Goal: Information Seeking & Learning: Learn about a topic

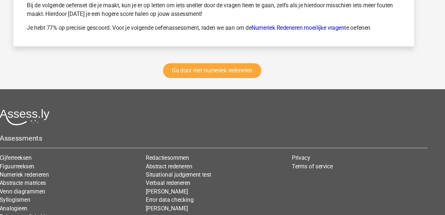
scroll to position [951, 0]
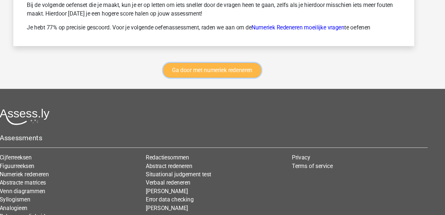
click at [241, 74] on link "Ga door met numeriek redeneren" at bounding box center [221, 79] width 92 height 14
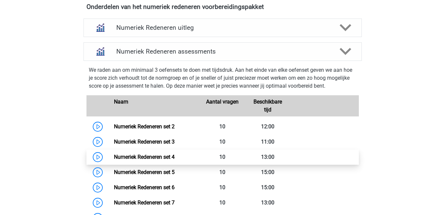
scroll to position [264, 0]
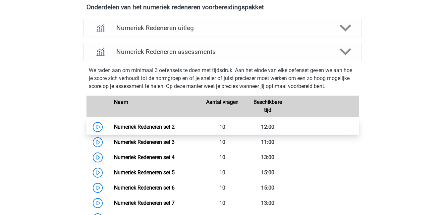
click at [175, 127] on link "Numeriek Redeneren set 2" at bounding box center [144, 127] width 61 height 6
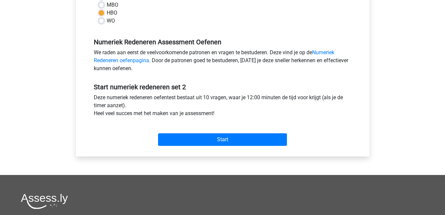
scroll to position [174, 0]
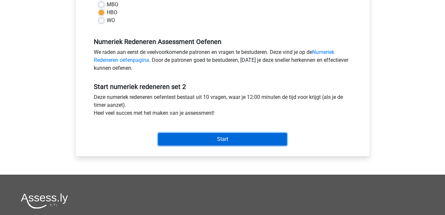
click at [251, 137] on input "Start" at bounding box center [222, 139] width 129 height 13
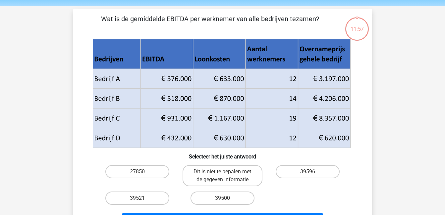
scroll to position [23, 0]
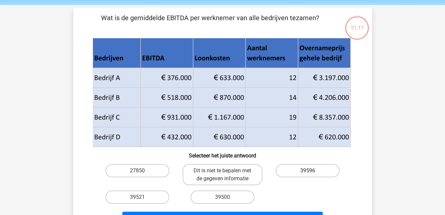
click at [294, 173] on label "39596" at bounding box center [308, 170] width 64 height 13
click at [308, 173] on input "39596" at bounding box center [310, 173] width 4 height 4
radio input "true"
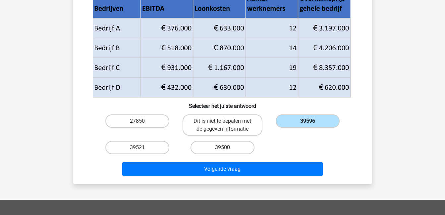
scroll to position [73, 0]
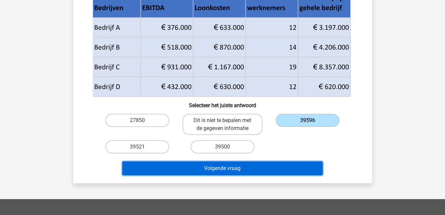
click at [287, 165] on button "Volgende vraag" at bounding box center [222, 169] width 201 height 14
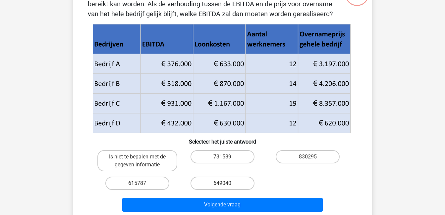
scroll to position [57, 0]
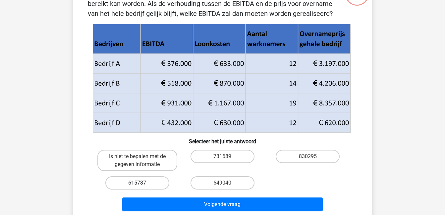
click at [146, 183] on label "615787" at bounding box center [137, 183] width 64 height 13
click at [142, 183] on input "615787" at bounding box center [139, 185] width 4 height 4
radio input "true"
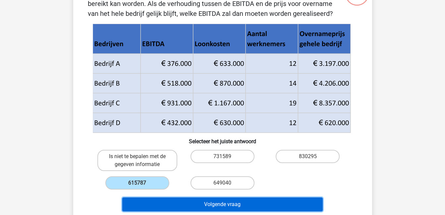
click at [225, 202] on button "Volgende vraag" at bounding box center [222, 205] width 201 height 14
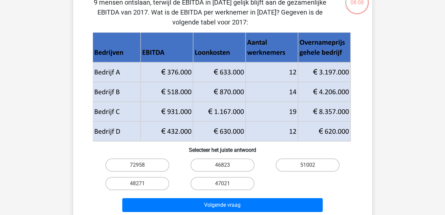
scroll to position [50, 0]
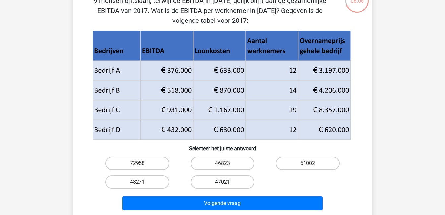
click at [237, 182] on label "47021" at bounding box center [223, 182] width 64 height 13
click at [227, 182] on input "47021" at bounding box center [224, 184] width 4 height 4
radio input "true"
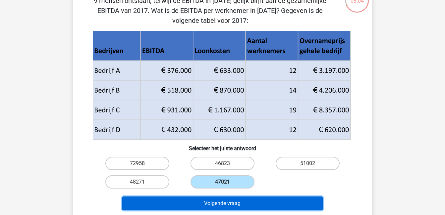
click at [250, 203] on button "Volgende vraag" at bounding box center [222, 204] width 201 height 14
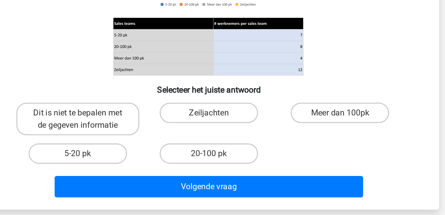
scroll to position [45, 0]
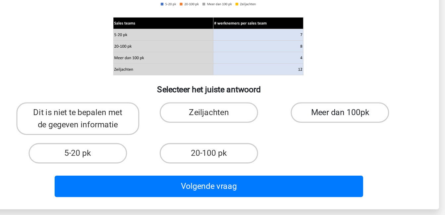
click at [298, 151] on label "Meer dan 100pk" at bounding box center [308, 148] width 64 height 13
click at [308, 151] on input "Meer dan 100pk" at bounding box center [310, 150] width 4 height 4
radio input "true"
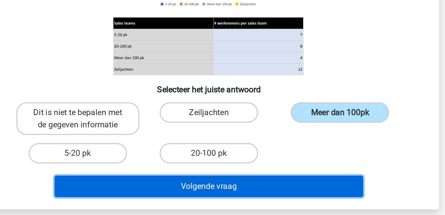
click at [301, 195] on button "Volgende vraag" at bounding box center [222, 197] width 201 height 14
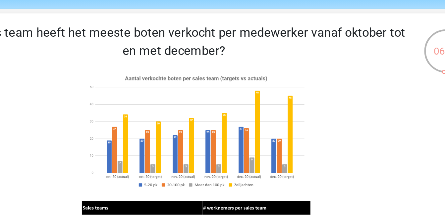
scroll to position [23, 0]
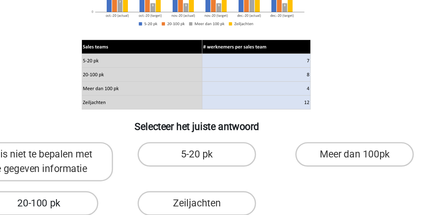
click at [143, 199] on label "20-100 pk" at bounding box center [137, 197] width 64 height 13
click at [142, 199] on input "20-100 pk" at bounding box center [139, 200] width 4 height 4
radio input "true"
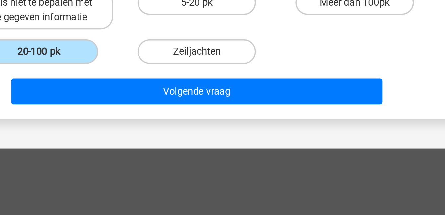
scroll to position [97, 0]
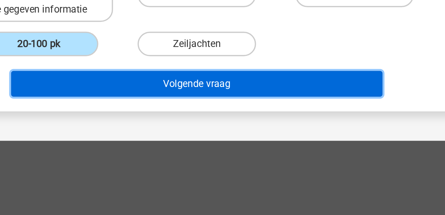
click at [250, 147] on button "Volgende vraag" at bounding box center [222, 145] width 201 height 14
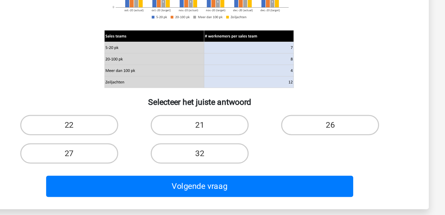
scroll to position [38, 0]
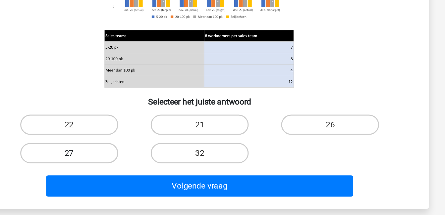
click at [145, 172] on label "27" at bounding box center [137, 174] width 64 height 13
click at [142, 175] on input "27" at bounding box center [139, 177] width 4 height 4
radio input "true"
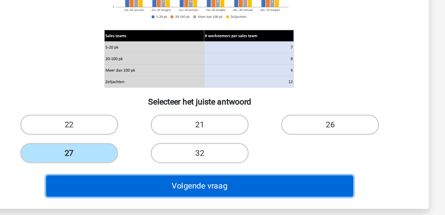
click at [219, 197] on button "Volgende vraag" at bounding box center [222, 196] width 201 height 14
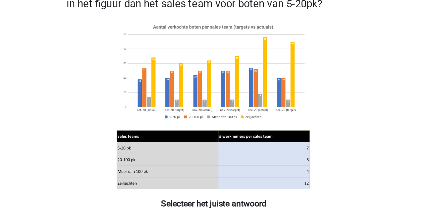
scroll to position [12, 0]
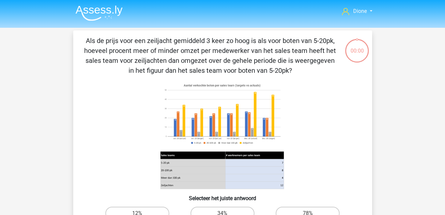
scroll to position [12, 0]
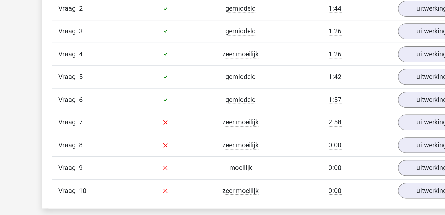
scroll to position [475, 0]
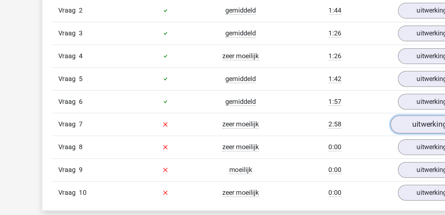
click at [334, 101] on link "uitwerkingen bekijken" at bounding box center [358, 99] width 92 height 15
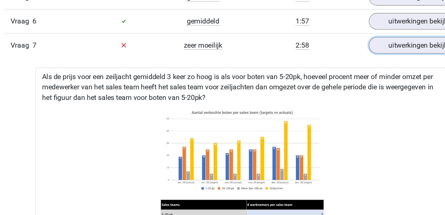
scroll to position [534, 0]
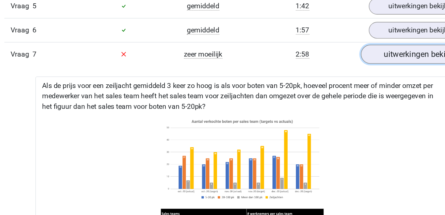
click at [342, 44] on link "uitwerkingen bekijken" at bounding box center [358, 41] width 92 height 15
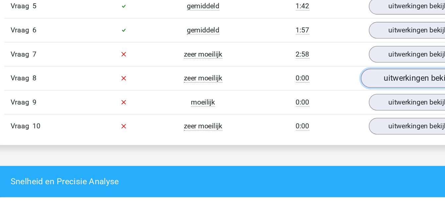
click at [345, 58] on link "uitwerkingen bekijken" at bounding box center [358, 59] width 92 height 15
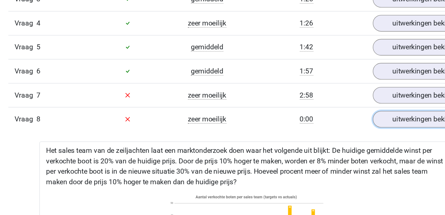
scroll to position [502, 0]
click at [352, 90] on link "uitwerkingen bekijken" at bounding box center [358, 91] width 92 height 15
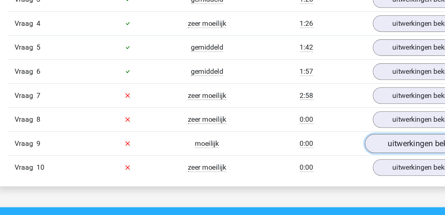
click at [353, 105] on link "uitwerkingen bekijken" at bounding box center [358, 109] width 92 height 15
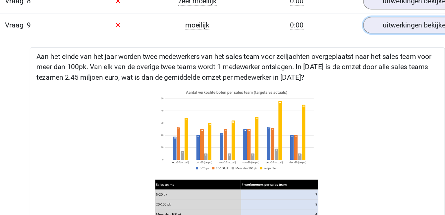
scroll to position [592, 0]
click at [365, 22] on link "uitwerkingen bekijken" at bounding box center [358, 19] width 92 height 15
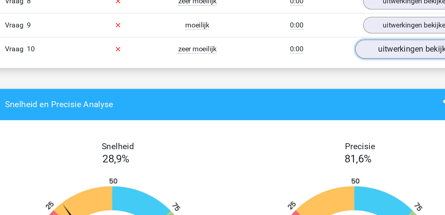
click at [361, 40] on link "uitwerkingen bekijken" at bounding box center [358, 37] width 92 height 15
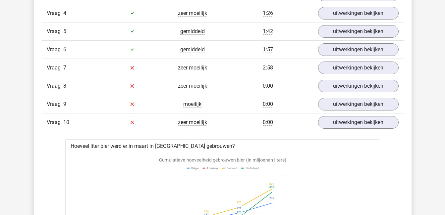
scroll to position [507, 0]
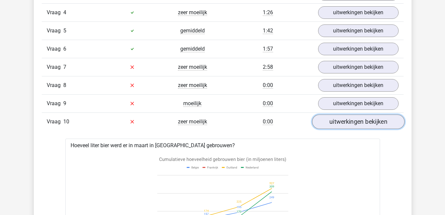
click at [345, 122] on link "uitwerkingen bekijken" at bounding box center [358, 122] width 92 height 15
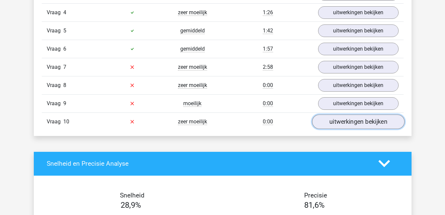
click at [345, 122] on link "uitwerkingen bekijken" at bounding box center [358, 122] width 92 height 15
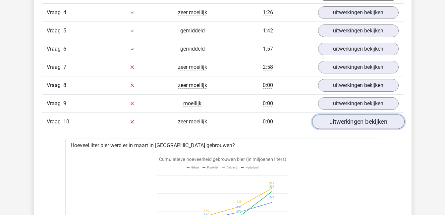
click at [355, 123] on link "uitwerkingen bekijken" at bounding box center [358, 122] width 92 height 15
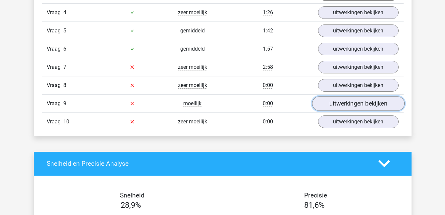
click at [355, 103] on link "uitwerkingen bekijken" at bounding box center [358, 103] width 92 height 15
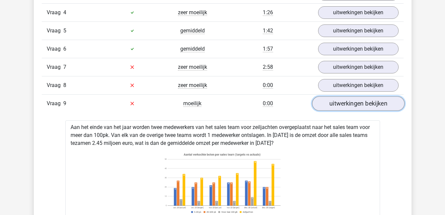
click at [358, 99] on link "uitwerkingen bekijken" at bounding box center [358, 103] width 92 height 15
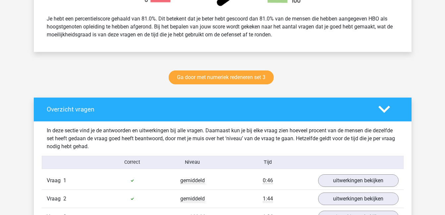
scroll to position [281, 0]
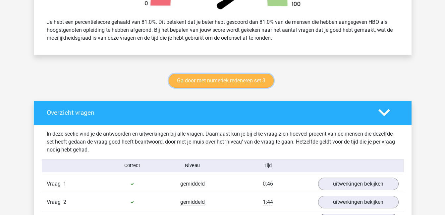
click at [203, 77] on link "Ga door met numeriek redeneren set 3" at bounding box center [221, 81] width 105 height 14
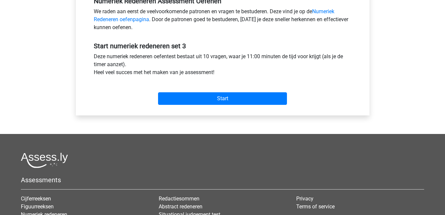
scroll to position [215, 0]
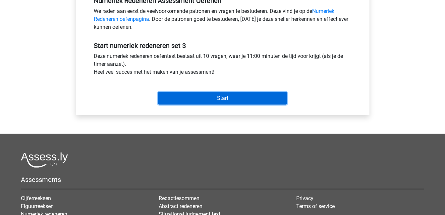
click at [208, 97] on input "Start" at bounding box center [222, 98] width 129 height 13
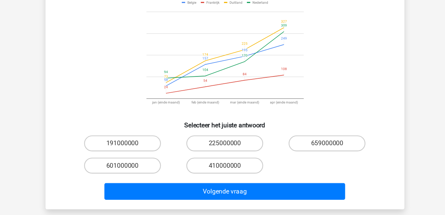
scroll to position [39, 0]
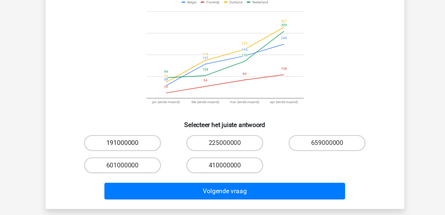
click at [159, 154] on label "191000000" at bounding box center [137, 154] width 64 height 13
click at [142, 155] on input "191000000" at bounding box center [139, 157] width 4 height 4
radio input "true"
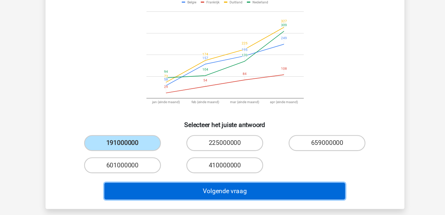
click at [228, 192] on button "Volgende vraag" at bounding box center [222, 195] width 201 height 14
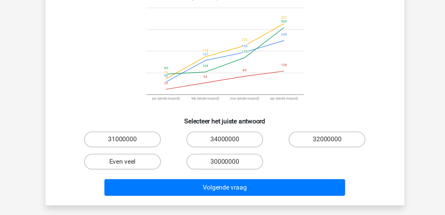
scroll to position [52, 0]
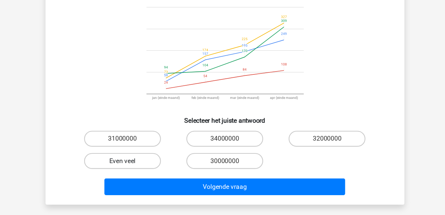
click at [139, 163] on label "Even veel" at bounding box center [137, 169] width 64 height 13
click at [139, 170] on input "Even veel" at bounding box center [139, 172] width 4 height 4
radio input "true"
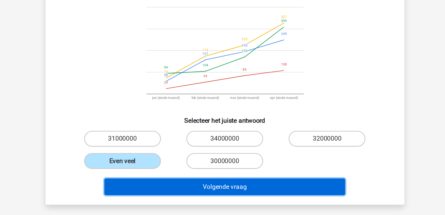
click at [200, 185] on button "Volgende vraag" at bounding box center [222, 192] width 201 height 14
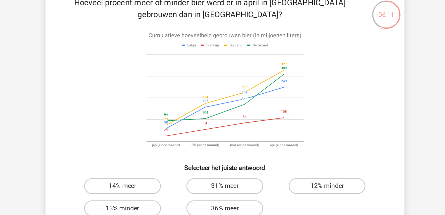
scroll to position [38, 0]
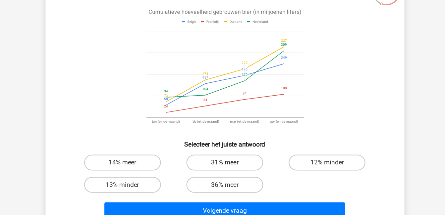
click at [243, 154] on label "31% meer" at bounding box center [223, 155] width 64 height 13
click at [227, 155] on input "31% meer" at bounding box center [224, 157] width 4 height 4
radio input "true"
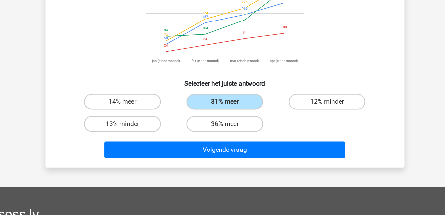
scroll to position [83, 0]
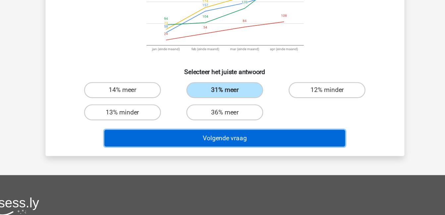
click at [281, 152] on button "Volgende vraag" at bounding box center [222, 151] width 201 height 14
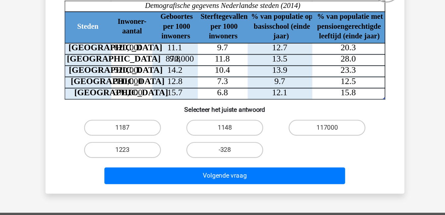
scroll to position [25, 0]
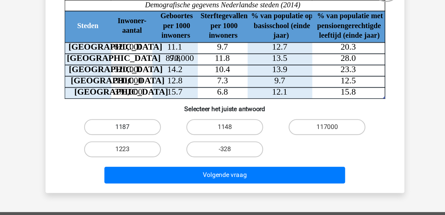
click at [153, 142] on label "1187" at bounding box center [137, 141] width 64 height 13
click at [142, 142] on input "1187" at bounding box center [139, 144] width 4 height 4
radio input "true"
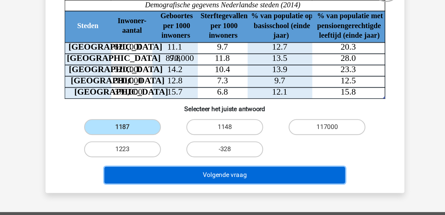
click at [211, 179] on button "Volgende vraag" at bounding box center [222, 182] width 201 height 14
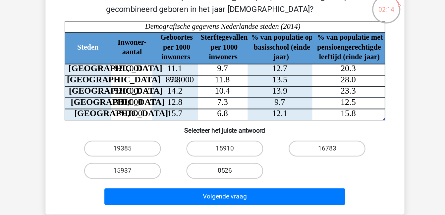
click at [228, 158] on label "8526" at bounding box center [223, 160] width 64 height 13
click at [227, 160] on input "8526" at bounding box center [224, 162] width 4 height 4
radio input "true"
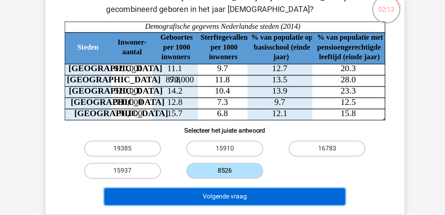
click at [231, 180] on button "Volgende vraag" at bounding box center [222, 182] width 201 height 14
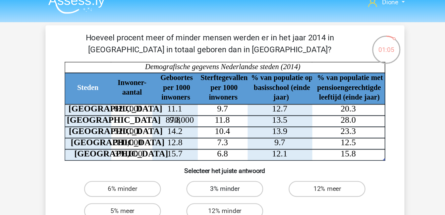
click at [221, 158] on label "3% minder" at bounding box center [223, 157] width 64 height 13
click at [222, 158] on input "3% minder" at bounding box center [224, 160] width 4 height 4
radio input "true"
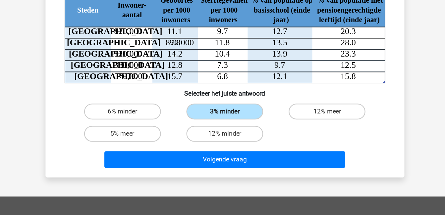
scroll to position [39, 0]
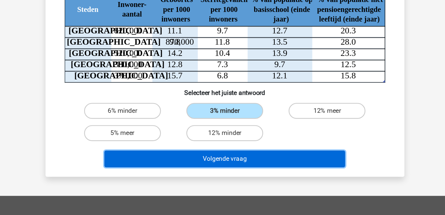
click at [237, 168] on button "Volgende vraag" at bounding box center [222, 168] width 201 height 14
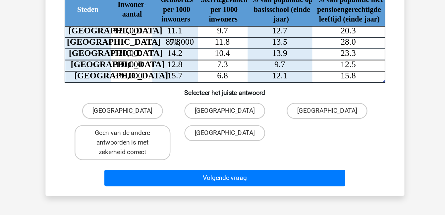
scroll to position [30, 0]
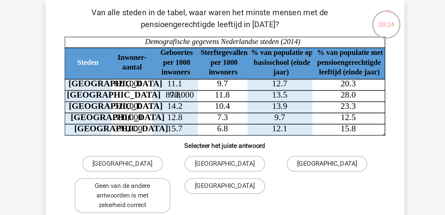
click at [309, 135] on label "[GEOGRAPHIC_DATA]" at bounding box center [307, 136] width 67 height 13
click at [309, 137] on input "[GEOGRAPHIC_DATA]" at bounding box center [310, 139] width 4 height 4
radio input "true"
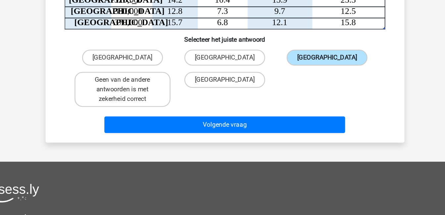
scroll to position [88, 0]
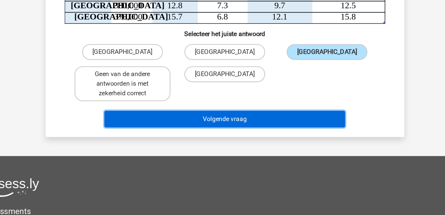
click at [279, 134] on button "Volgende vraag" at bounding box center [222, 135] width 201 height 14
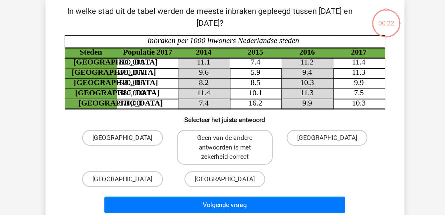
scroll to position [30, 0]
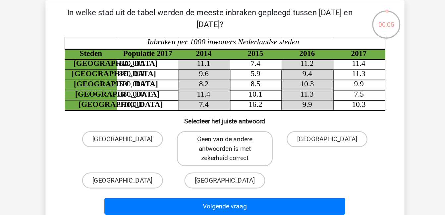
click at [248, 130] on label "Geen van de andere antwoorden is met zekerheid correct" at bounding box center [223, 123] width 80 height 29
click at [227, 120] on input "Geen van de andere antwoorden is met zekerheid correct" at bounding box center [224, 118] width 4 height 4
radio input "true"
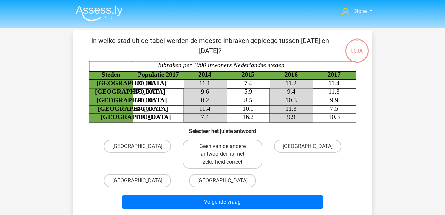
scroll to position [30, 0]
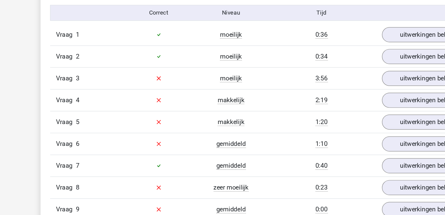
scroll to position [401, 0]
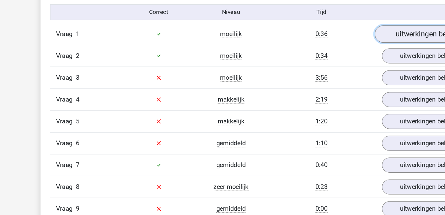
click at [346, 63] on link "uitwerkingen bekijken" at bounding box center [358, 64] width 92 height 15
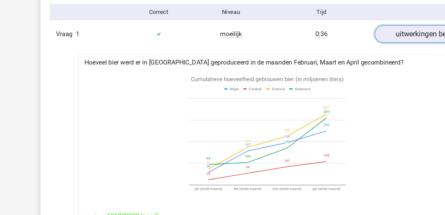
click at [346, 63] on link "uitwerkingen bekijken" at bounding box center [358, 64] width 92 height 15
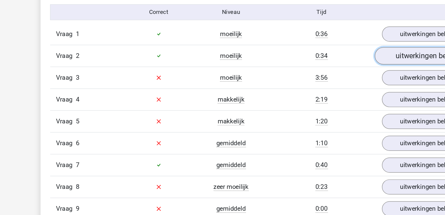
click at [350, 82] on link "uitwerkingen bekijken" at bounding box center [358, 82] width 92 height 15
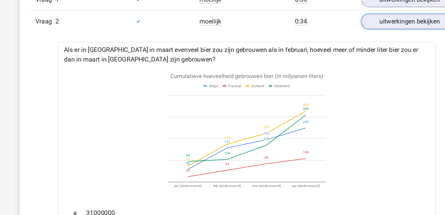
scroll to position [461, 0]
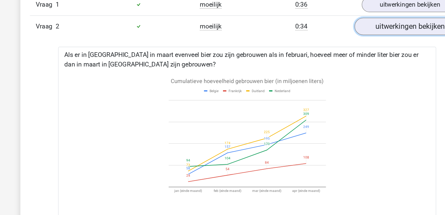
click at [355, 22] on link "uitwerkingen bekijken" at bounding box center [358, 22] width 92 height 15
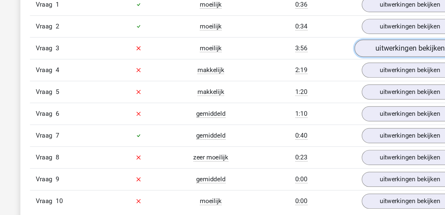
click at [354, 43] on link "uitwerkingen bekijken" at bounding box center [358, 40] width 92 height 15
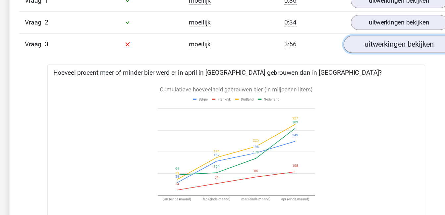
click at [337, 41] on link "uitwerkingen bekijken" at bounding box center [358, 40] width 92 height 15
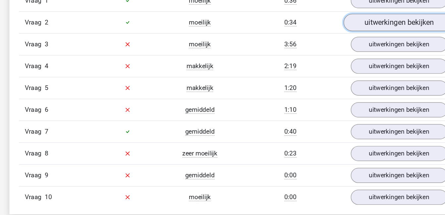
click at [346, 20] on link "uitwerkingen bekijken" at bounding box center [358, 22] width 92 height 15
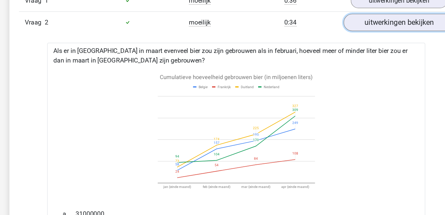
click at [346, 20] on link "uitwerkingen bekijken" at bounding box center [358, 22] width 92 height 15
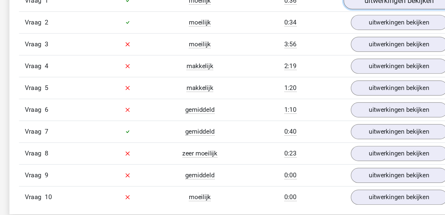
click at [347, 6] on link "uitwerkingen bekijken" at bounding box center [358, 4] width 92 height 15
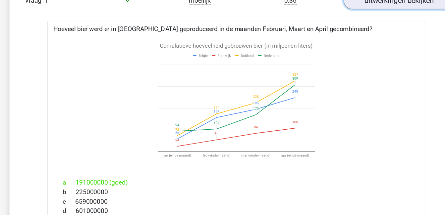
click at [347, 6] on link "uitwerkingen bekijken" at bounding box center [358, 4] width 92 height 15
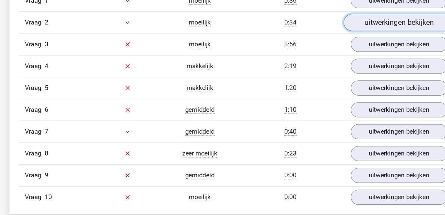
click at [346, 21] on link "uitwerkingen bekijken" at bounding box center [358, 22] width 92 height 15
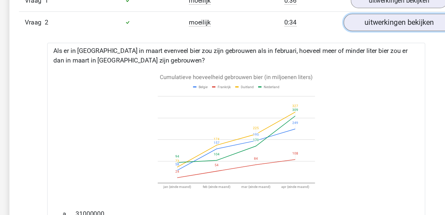
click at [345, 18] on link "uitwerkingen bekijken" at bounding box center [358, 22] width 92 height 15
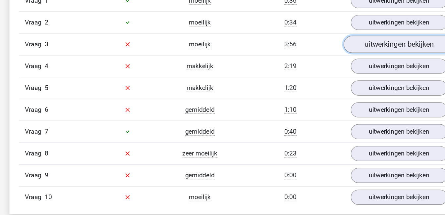
click at [348, 38] on link "uitwerkingen bekijken" at bounding box center [358, 40] width 92 height 15
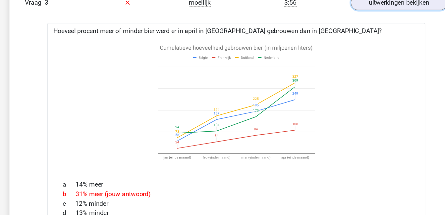
scroll to position [467, 0]
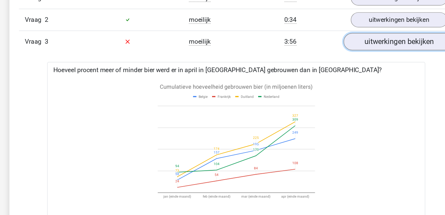
click at [352, 35] on link "uitwerkingen bekijken" at bounding box center [358, 35] width 92 height 15
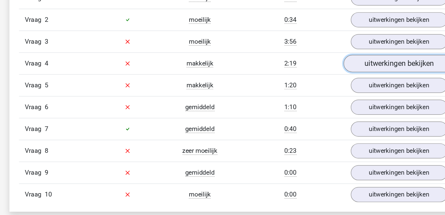
click at [352, 50] on link "uitwerkingen bekijken" at bounding box center [358, 53] width 92 height 15
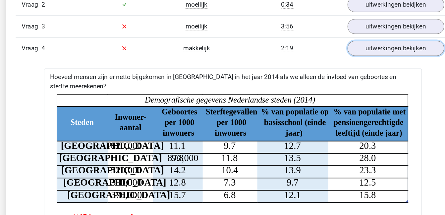
scroll to position [479, 0]
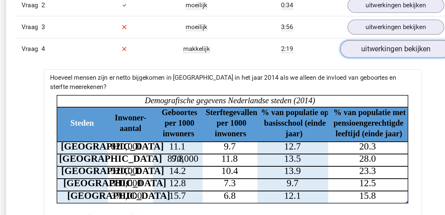
click at [344, 39] on link "uitwerkingen bekijken" at bounding box center [358, 40] width 92 height 15
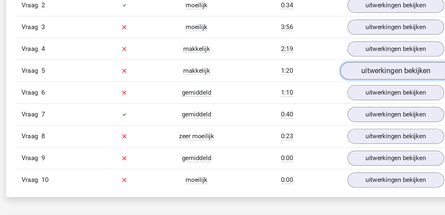
click at [346, 55] on link "uitwerkingen bekijken" at bounding box center [358, 59] width 92 height 15
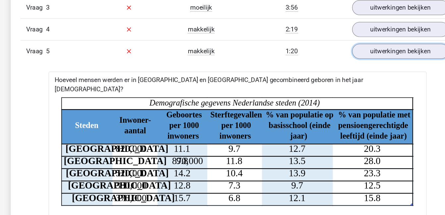
scroll to position [495, 0]
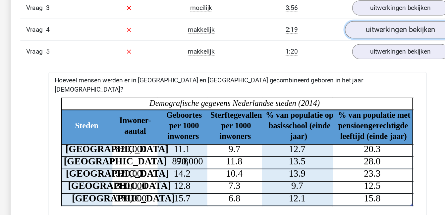
click at [367, 26] on link "uitwerkingen bekijken" at bounding box center [358, 25] width 92 height 15
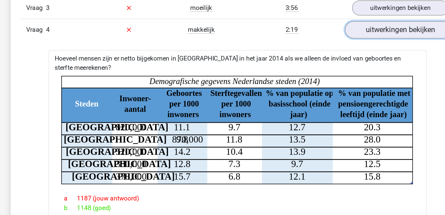
click at [367, 26] on link "uitwerkingen bekijken" at bounding box center [358, 25] width 92 height 15
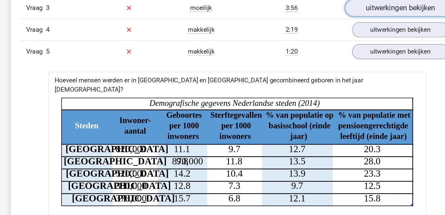
click at [364, 9] on link "uitwerkingen bekijken" at bounding box center [358, 6] width 92 height 15
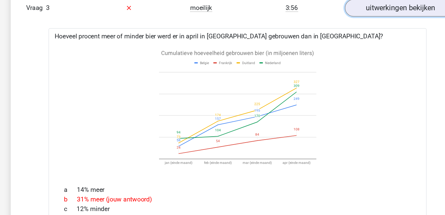
click at [364, 9] on link "uitwerkingen bekijken" at bounding box center [358, 6] width 92 height 15
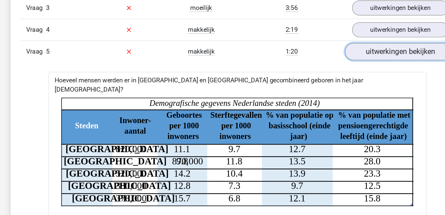
click at [361, 40] on link "uitwerkingen bekijken" at bounding box center [358, 43] width 92 height 15
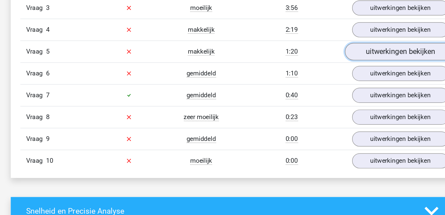
click at [361, 40] on link "uitwerkingen bekijken" at bounding box center [358, 43] width 92 height 15
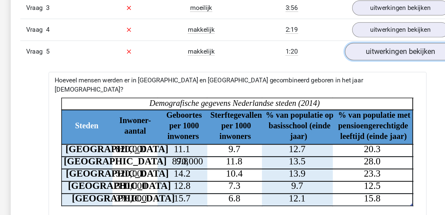
click at [361, 40] on link "uitwerkingen bekijken" at bounding box center [358, 43] width 92 height 15
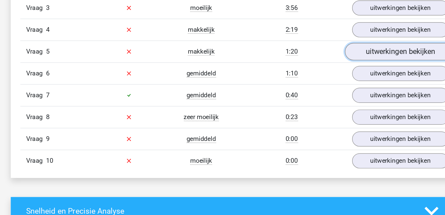
click at [361, 40] on link "uitwerkingen bekijken" at bounding box center [358, 43] width 92 height 15
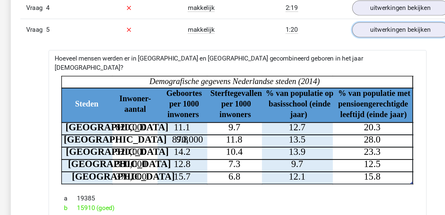
scroll to position [513, 0]
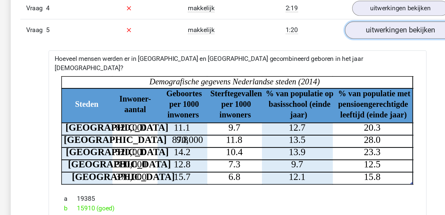
click at [376, 23] on link "uitwerkingen bekijken" at bounding box center [358, 25] width 92 height 15
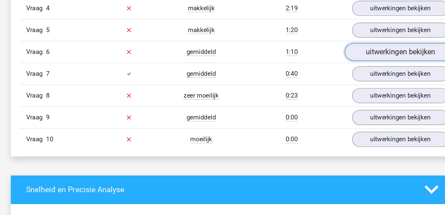
click at [374, 39] on link "uitwerkingen bekijken" at bounding box center [358, 43] width 92 height 15
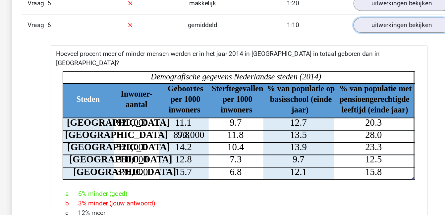
scroll to position [535, 0]
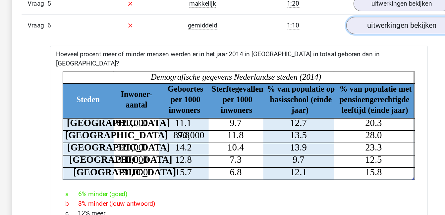
click at [373, 21] on link "uitwerkingen bekijken" at bounding box center [358, 21] width 92 height 15
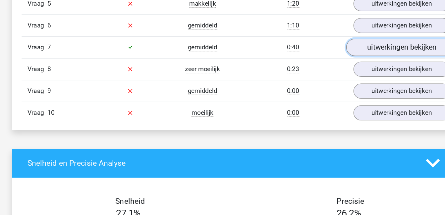
click at [372, 38] on link "uitwerkingen bekijken" at bounding box center [358, 39] width 92 height 15
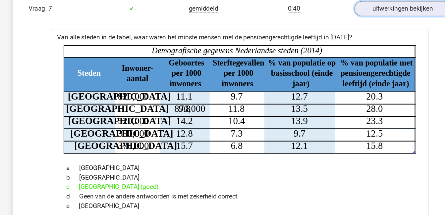
scroll to position [567, 0]
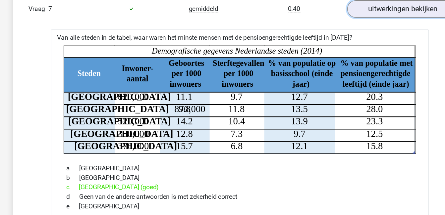
click at [355, 5] on link "uitwerkingen bekijken" at bounding box center [358, 7] width 92 height 15
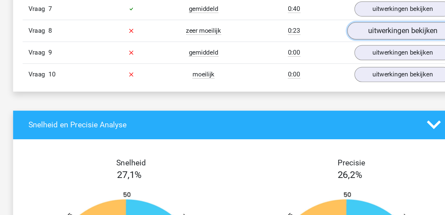
click at [355, 27] on link "uitwerkingen bekijken" at bounding box center [358, 26] width 92 height 15
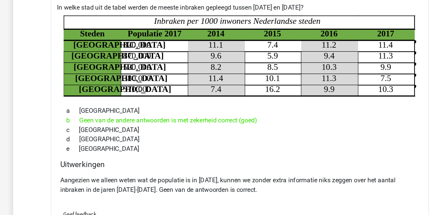
scroll to position [575, 0]
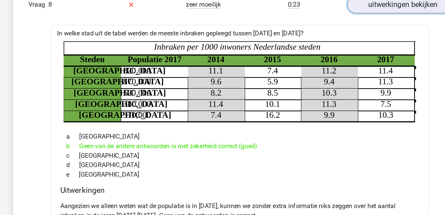
click at [354, 21] on link "uitwerkingen bekijken" at bounding box center [358, 18] width 92 height 15
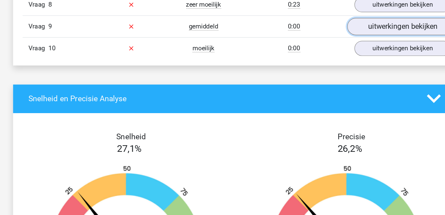
click at [357, 34] on link "uitwerkingen bekijken" at bounding box center [358, 36] width 92 height 15
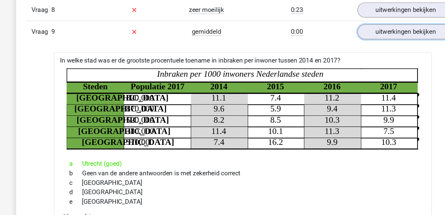
scroll to position [566, 0]
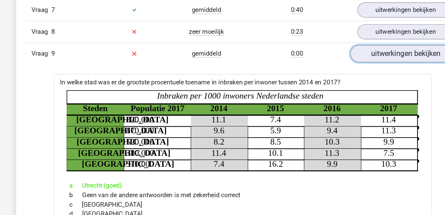
click at [367, 47] on link "uitwerkingen bekijken" at bounding box center [358, 44] width 92 height 15
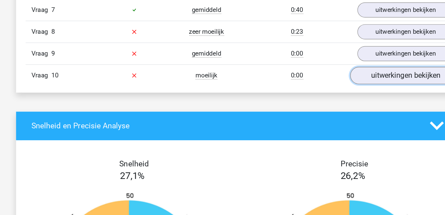
click at [366, 61] on link "uitwerkingen bekijken" at bounding box center [358, 63] width 92 height 15
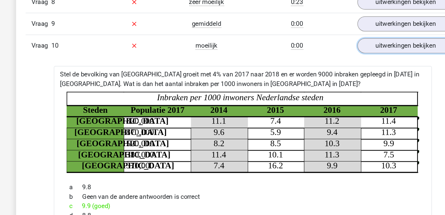
scroll to position [591, 0]
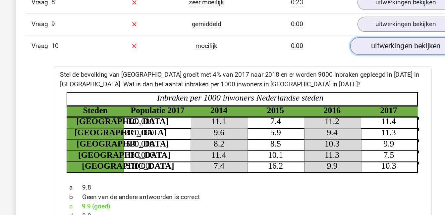
click at [372, 41] on link "uitwerkingen bekijken" at bounding box center [358, 38] width 92 height 15
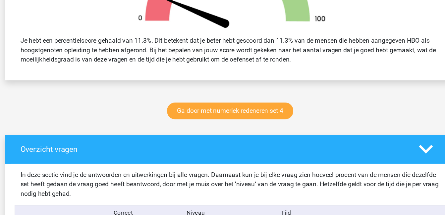
scroll to position [234, 0]
